Goal: Task Accomplishment & Management: Use online tool/utility

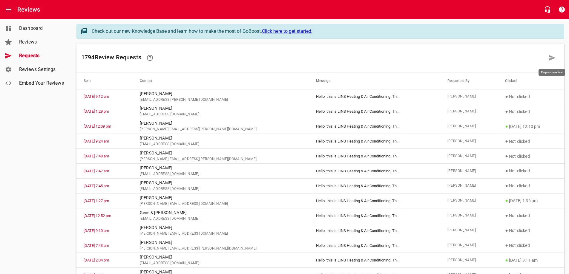
click at [554, 59] on icon at bounding box center [551, 57] width 7 height 7
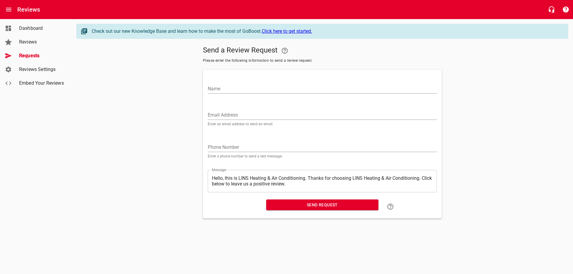
click at [230, 112] on input "Email Address" at bounding box center [322, 115] width 229 height 10
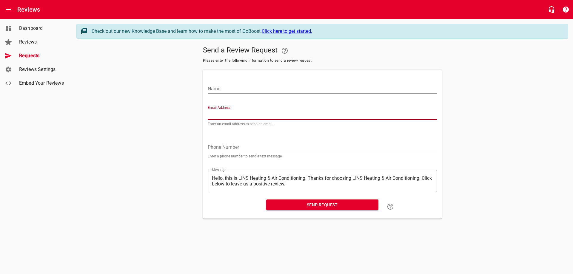
paste input "[EMAIL_ADDRESS][DOMAIN_NAME]"
type input "[EMAIL_ADDRESS][DOMAIN_NAME]"
click at [240, 89] on input "Name" at bounding box center [322, 89] width 229 height 10
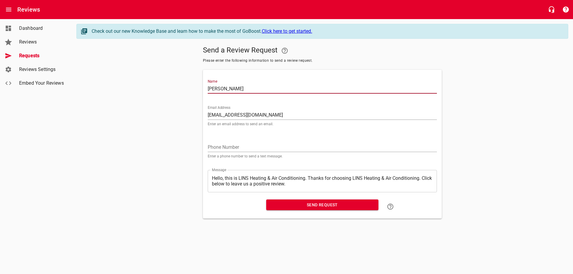
type input "[PERSON_NAME]"
click at [315, 205] on span "Send Request" at bounding box center [322, 204] width 103 height 7
